Goal: Check status: Check status

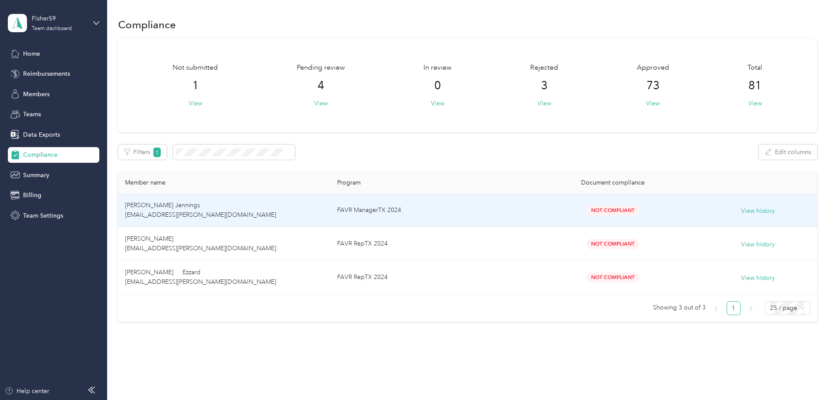
click at [430, 211] on td "FAVR ManagerTX 2024" at bounding box center [428, 211] width 197 height 34
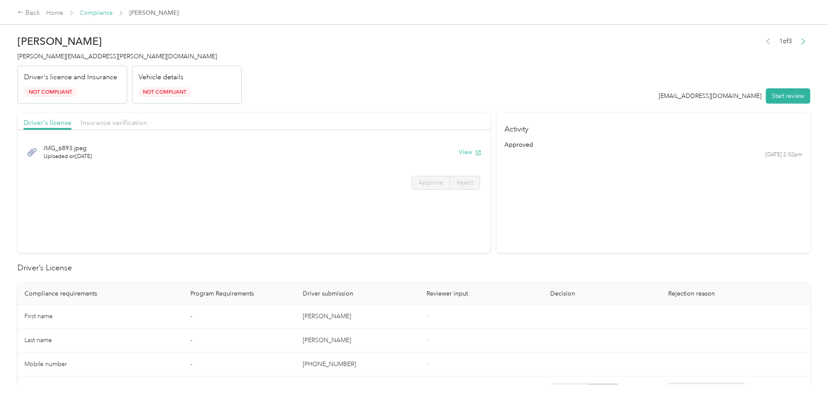
click at [113, 14] on link "Compliance" at bounding box center [96, 12] width 33 height 7
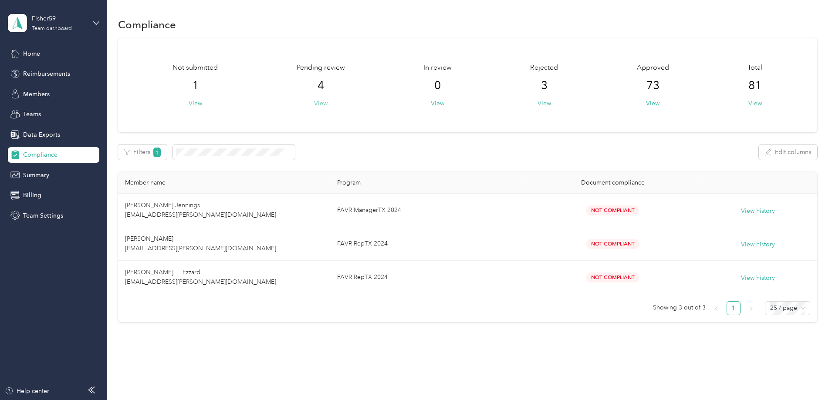
click at [328, 103] on button "View" at bounding box center [321, 103] width 14 height 9
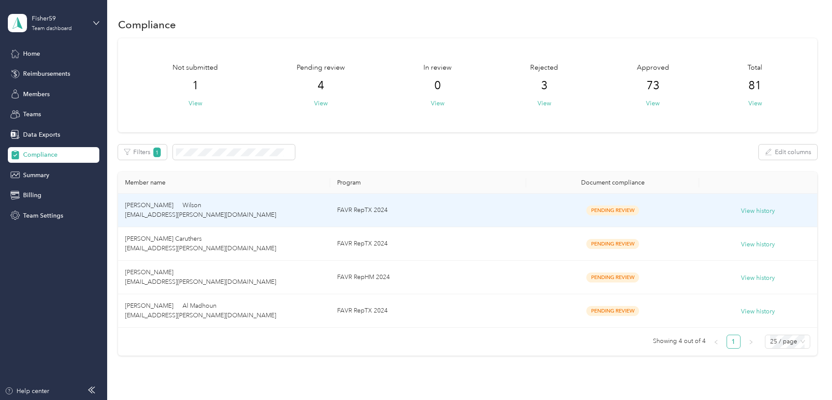
click at [459, 207] on td "FAVR RepTX 2024" at bounding box center [428, 211] width 197 height 34
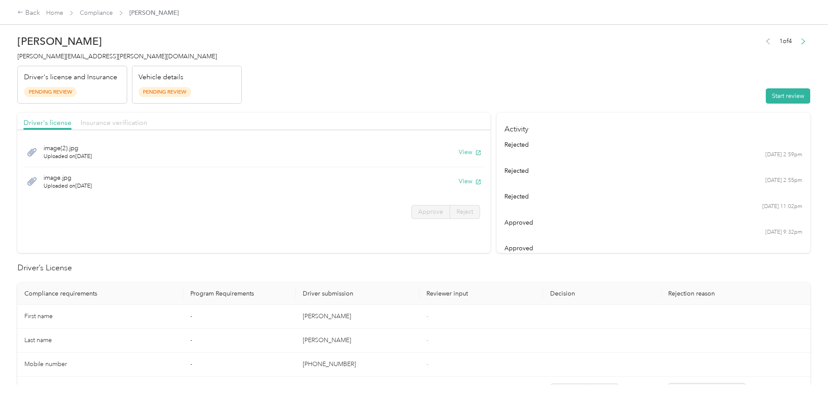
click at [147, 124] on span "Insurance verification" at bounding box center [114, 123] width 67 height 8
click at [71, 119] on span "Driver's license" at bounding box center [48, 123] width 48 height 8
click at [459, 153] on button "View" at bounding box center [470, 152] width 23 height 9
click at [459, 182] on button "View" at bounding box center [470, 181] width 23 height 9
click at [147, 124] on span "Insurance verification" at bounding box center [114, 123] width 67 height 8
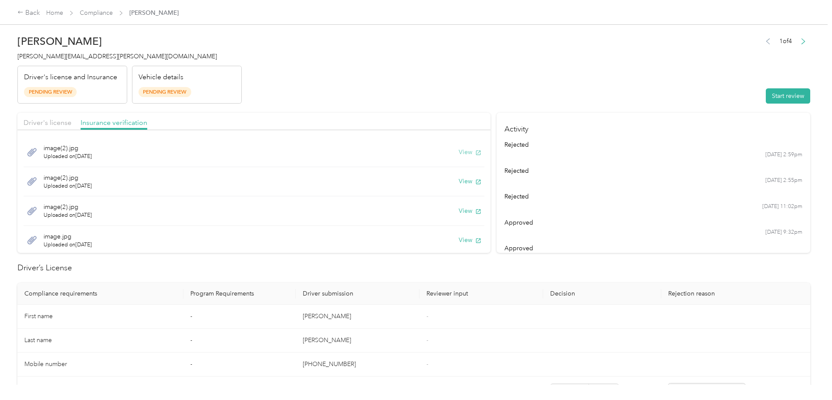
click at [459, 152] on button "View" at bounding box center [470, 152] width 23 height 9
click at [459, 180] on button "View" at bounding box center [470, 181] width 23 height 9
click at [459, 211] on button "View" at bounding box center [470, 211] width 23 height 9
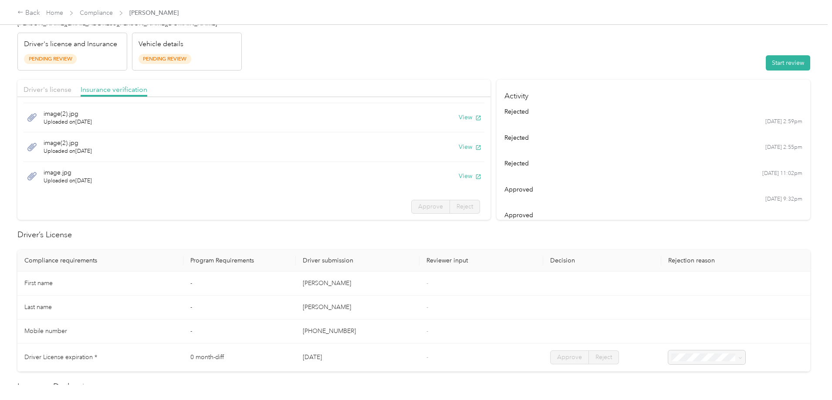
scroll to position [87, 0]
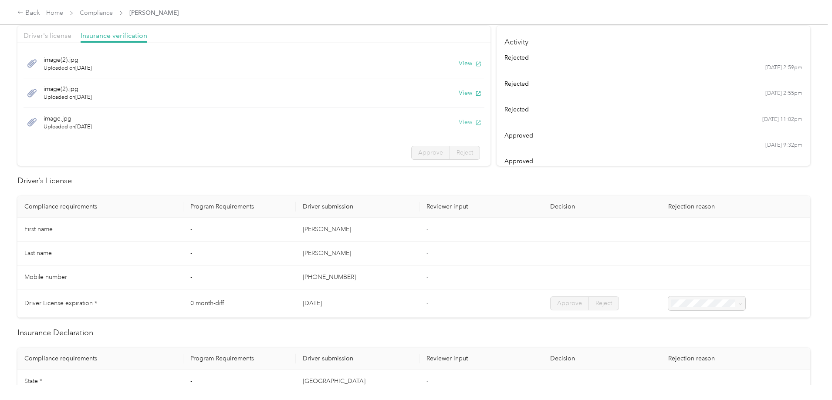
click at [459, 122] on button "View" at bounding box center [470, 122] width 23 height 9
click at [71, 36] on span "Driver's license" at bounding box center [48, 35] width 48 height 8
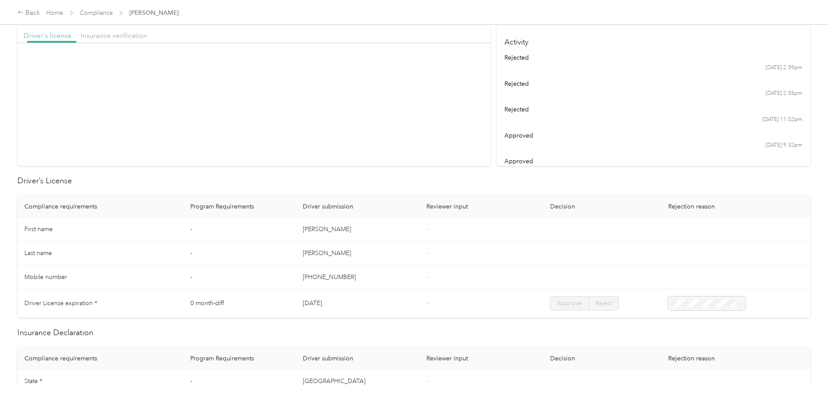
scroll to position [0, 0]
click at [147, 35] on span "Insurance verification" at bounding box center [114, 35] width 67 height 8
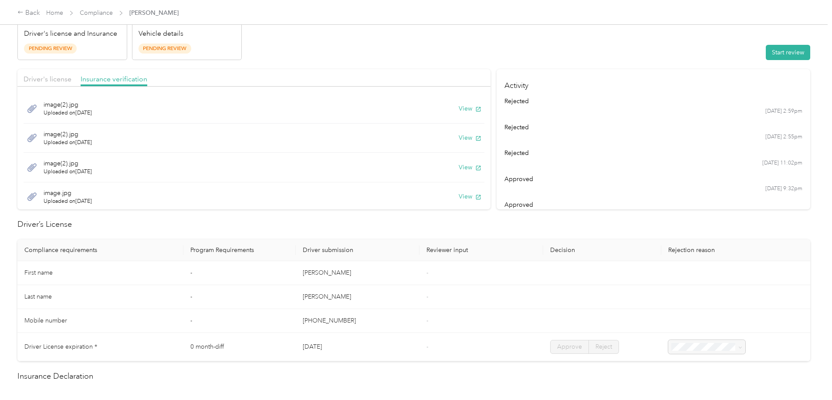
scroll to position [31, 0]
click at [459, 168] on button "View" at bounding box center [470, 165] width 23 height 9
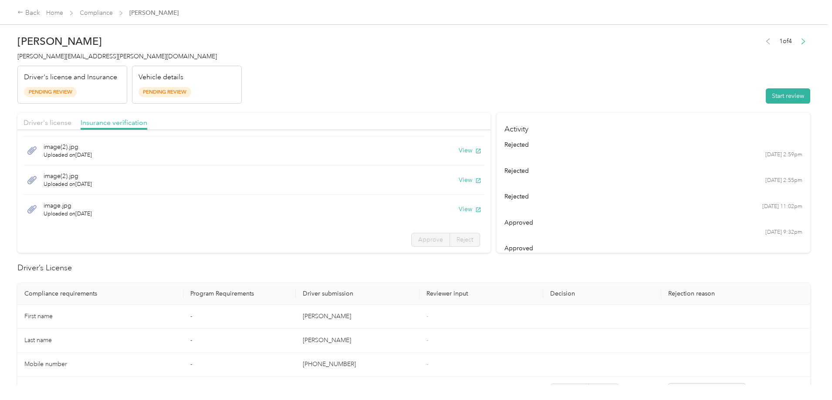
scroll to position [0, 0]
click at [71, 123] on span "Driver's license" at bounding box center [48, 123] width 48 height 8
click at [459, 153] on button "View" at bounding box center [470, 152] width 23 height 9
click at [147, 122] on span "Insurance verification" at bounding box center [114, 123] width 67 height 8
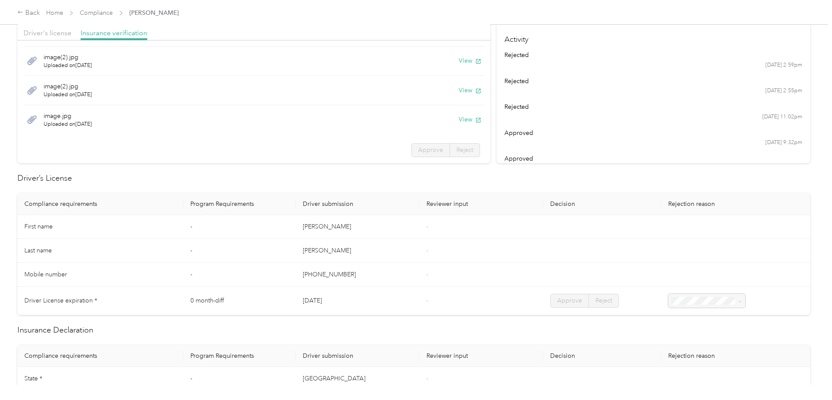
scroll to position [218, 0]
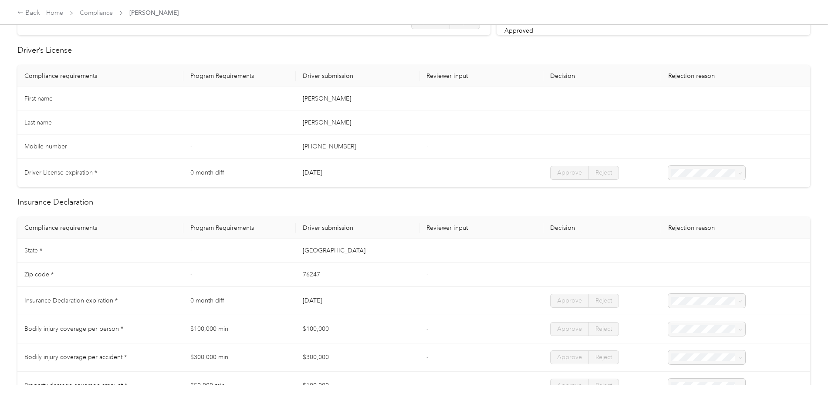
drag, startPoint x: 763, startPoint y: 214, endPoint x: 763, endPoint y: 203, distance: 10.0
click at [763, 203] on div "Back Home Compliance [PERSON_NAME] [PERSON_NAME] Wilson [EMAIL_ADDRESS][PERSON_…" at bounding box center [414, 200] width 828 height 400
click at [788, 209] on div "Back Home Compliance [PERSON_NAME] [PERSON_NAME] Wilson [EMAIL_ADDRESS][PERSON_…" at bounding box center [414, 200] width 828 height 400
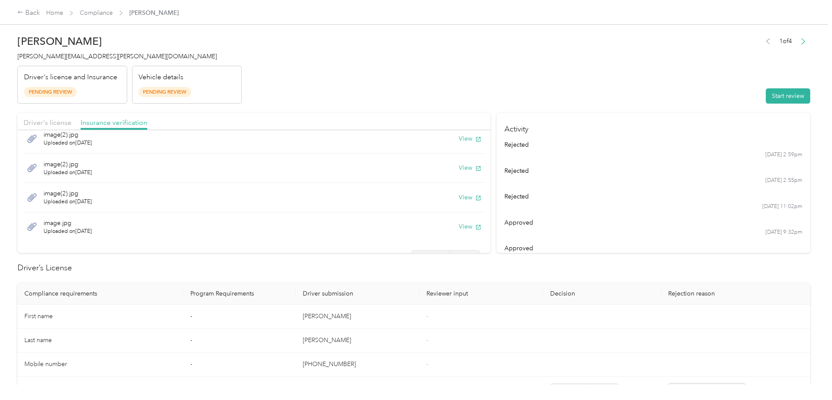
scroll to position [0, 0]
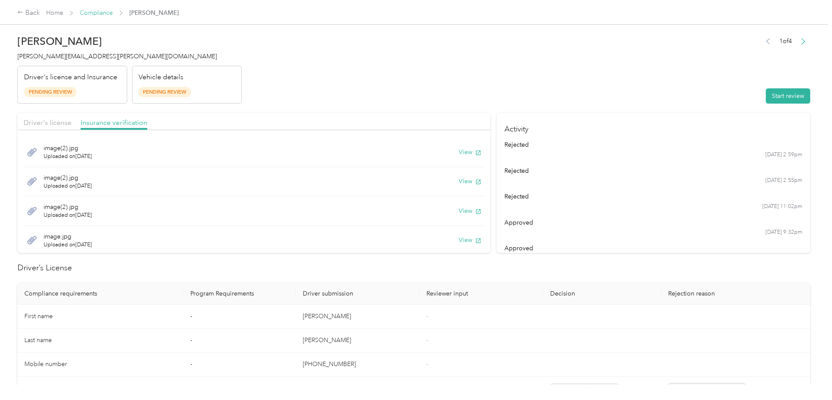
click at [113, 12] on link "Compliance" at bounding box center [96, 12] width 33 height 7
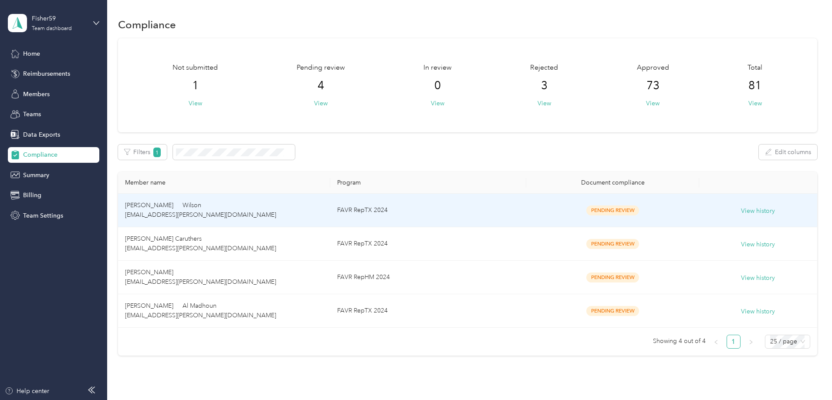
click at [526, 211] on td "Pending Review" at bounding box center [612, 211] width 173 height 34
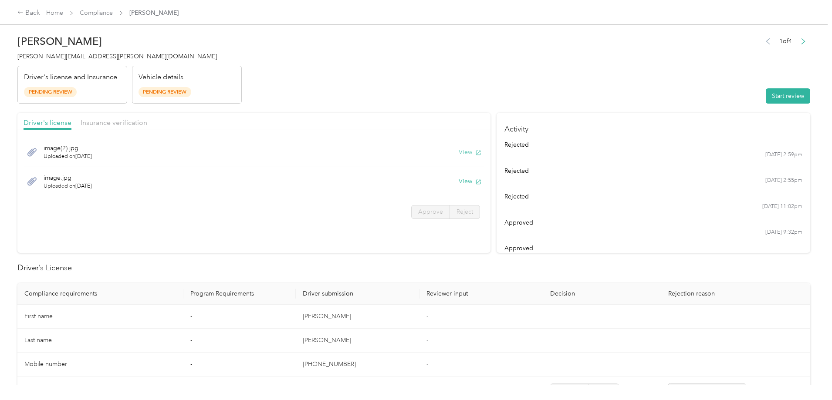
click at [459, 153] on button "View" at bounding box center [470, 152] width 23 height 9
click at [147, 120] on span "Insurance verification" at bounding box center [114, 123] width 67 height 8
click at [459, 153] on button "View" at bounding box center [470, 152] width 23 height 9
click at [459, 181] on button "View" at bounding box center [470, 181] width 23 height 9
click at [459, 211] on button "View" at bounding box center [470, 211] width 23 height 9
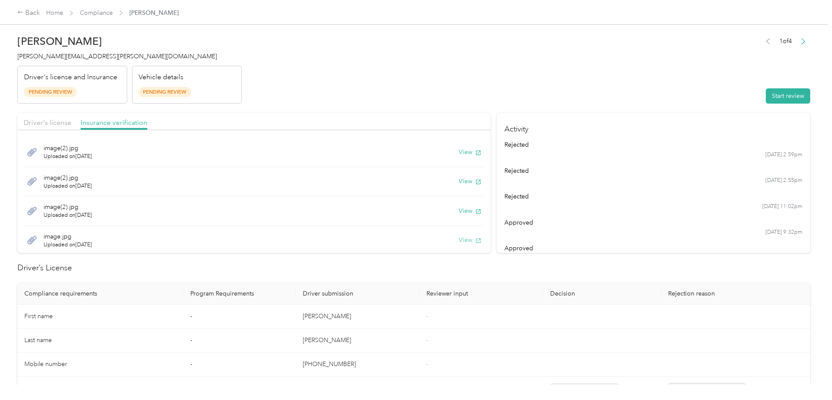
click at [459, 242] on button "View" at bounding box center [470, 240] width 23 height 9
